Goal: Information Seeking & Learning: Learn about a topic

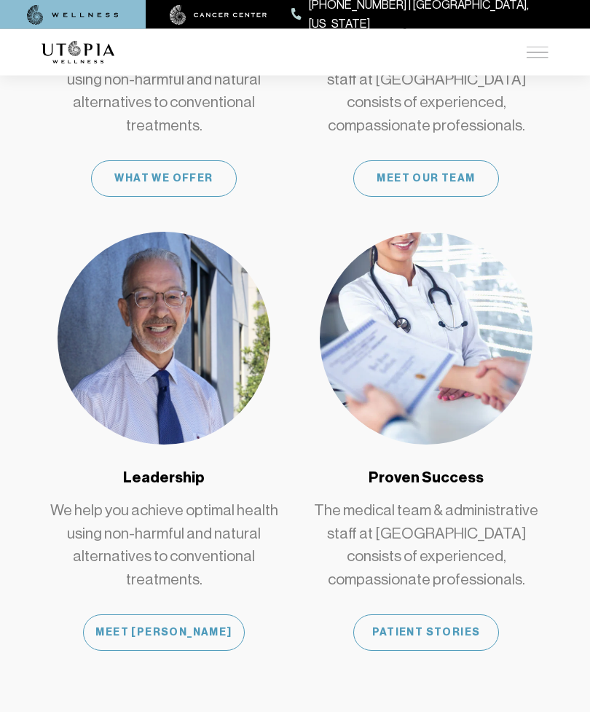
scroll to position [1284, 0]
click at [395, 616] on div "Patient Stories" at bounding box center [427, 632] width 146 height 36
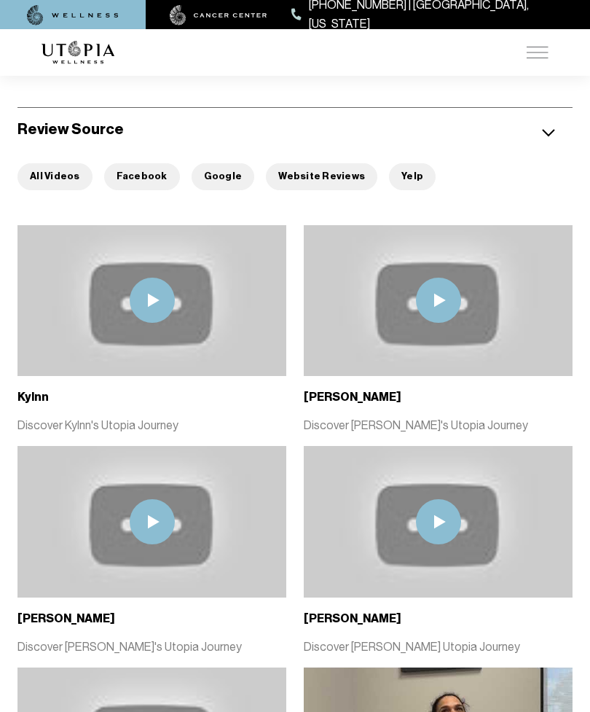
scroll to position [300, 0]
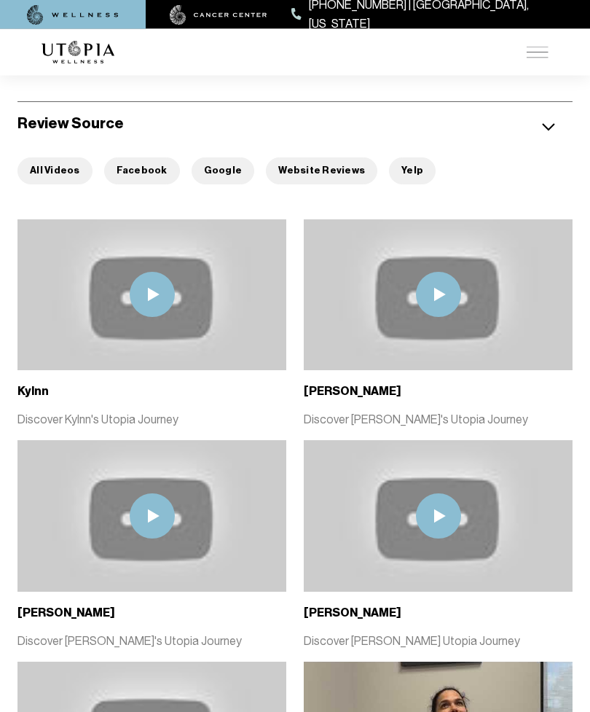
click at [53, 308] on img at bounding box center [151, 296] width 269 height 152
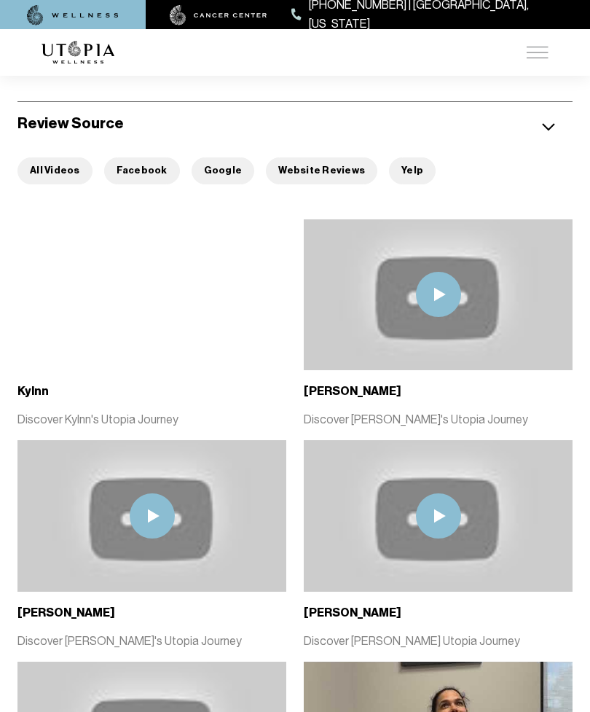
click at [313, 175] on button "Website Reviews" at bounding box center [322, 170] width 112 height 27
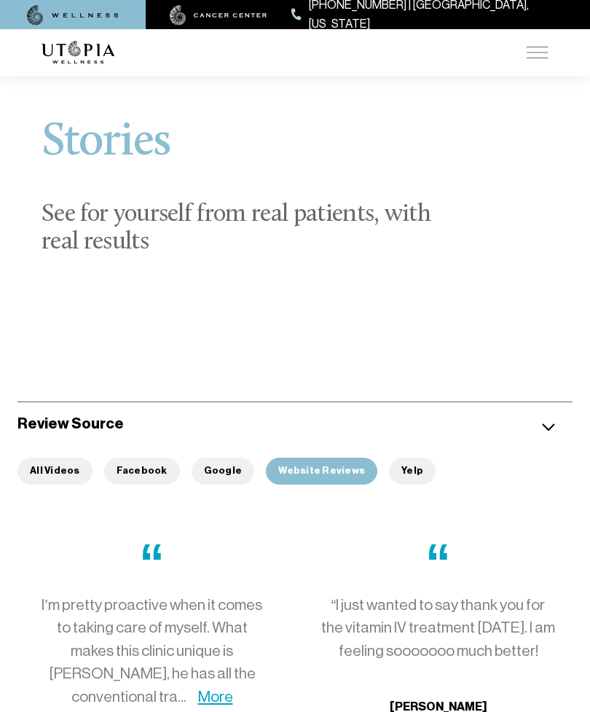
click at [186, 24] on img at bounding box center [219, 15] width 98 height 20
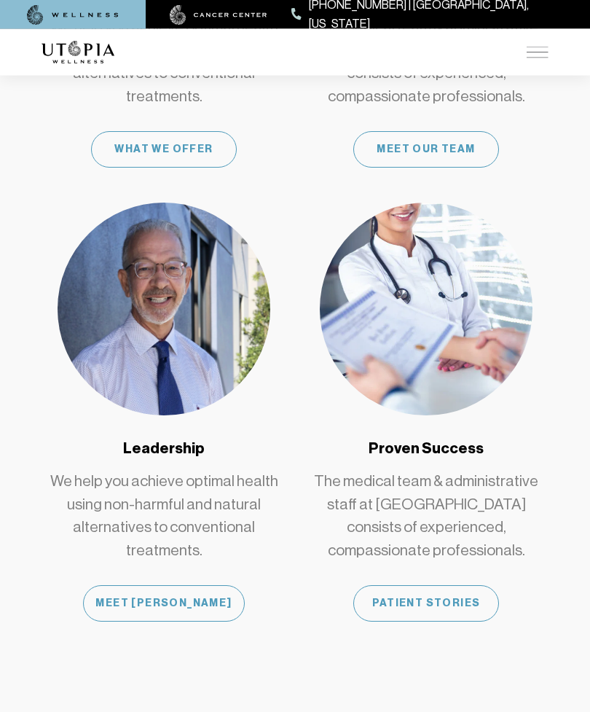
scroll to position [1284, 0]
